Goal: Use online tool/utility: Use online tool/utility

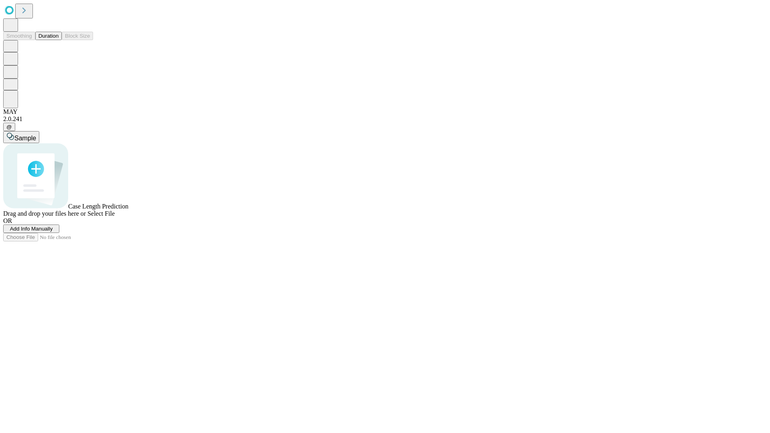
click at [59, 40] on button "Duration" at bounding box center [48, 36] width 26 height 8
click at [36, 135] on span "Sample" at bounding box center [25, 138] width 22 height 7
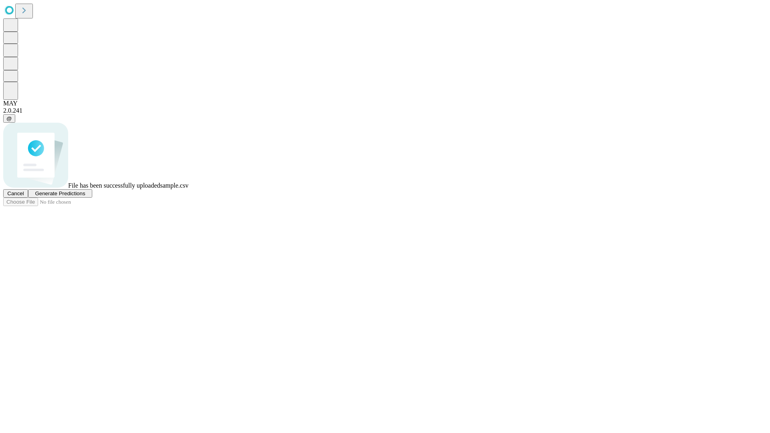
click at [85, 197] on span "Generate Predictions" at bounding box center [60, 194] width 50 height 6
